Goal: Navigation & Orientation: Find specific page/section

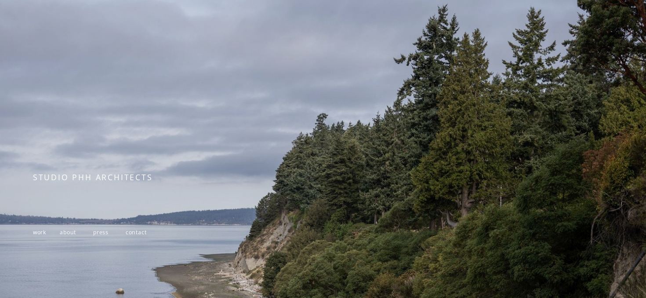
scroll to position [28, 0]
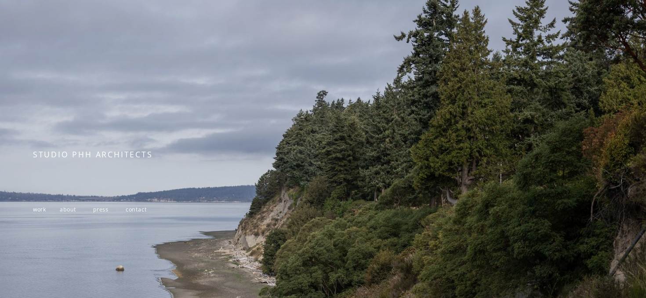
click at [69, 211] on span "about" at bounding box center [68, 209] width 16 height 7
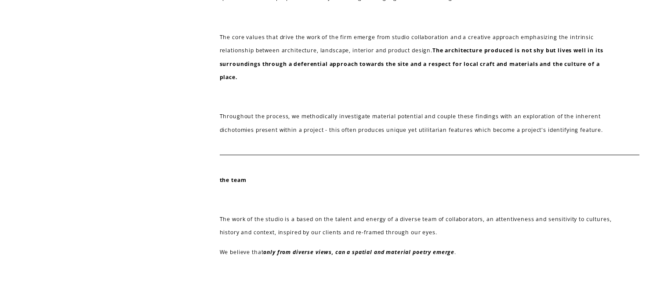
scroll to position [377, 0]
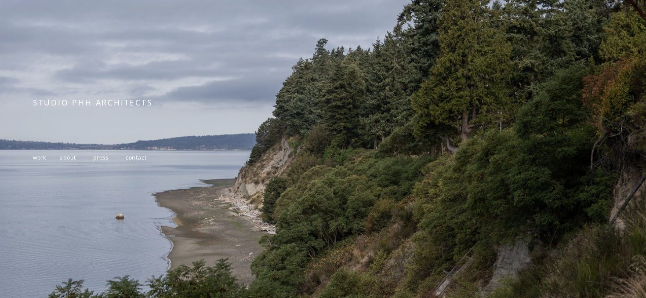
scroll to position [151, 0]
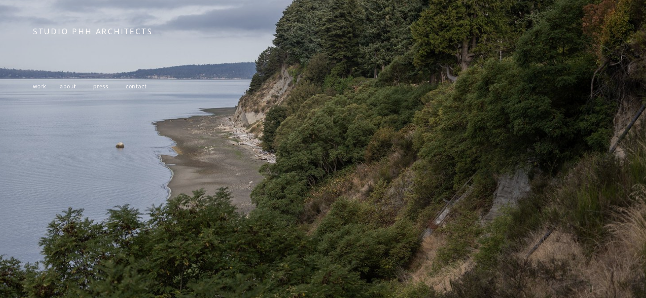
click at [44, 88] on span "work" at bounding box center [39, 86] width 13 height 7
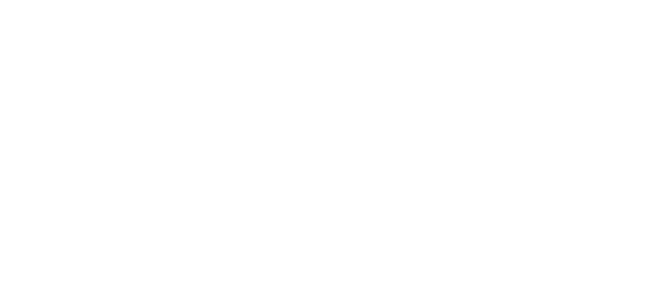
scroll to position [1026, 0]
